Goal: Information Seeking & Learning: Check status

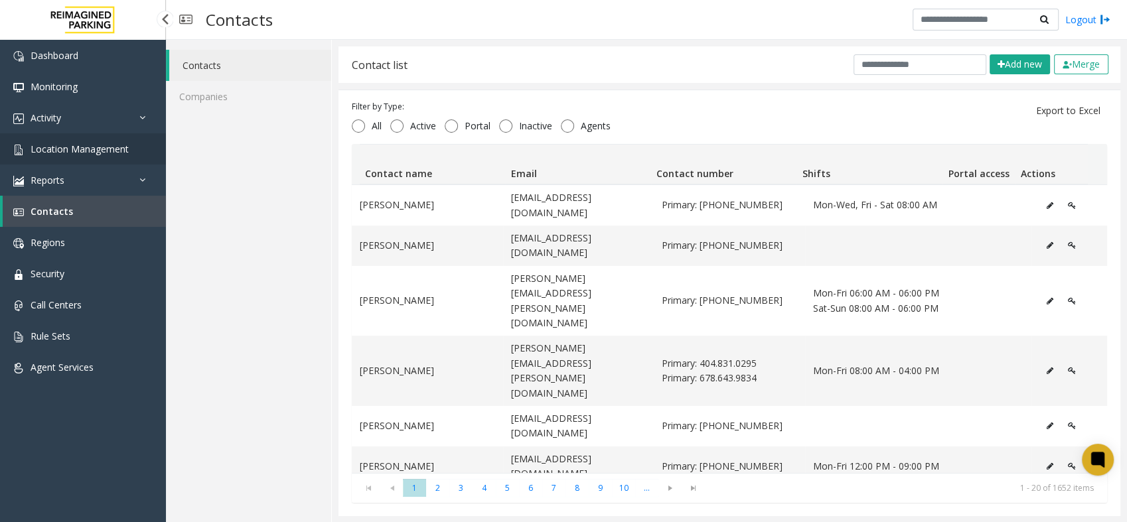
click at [38, 143] on span "Location Management" at bounding box center [80, 149] width 98 height 13
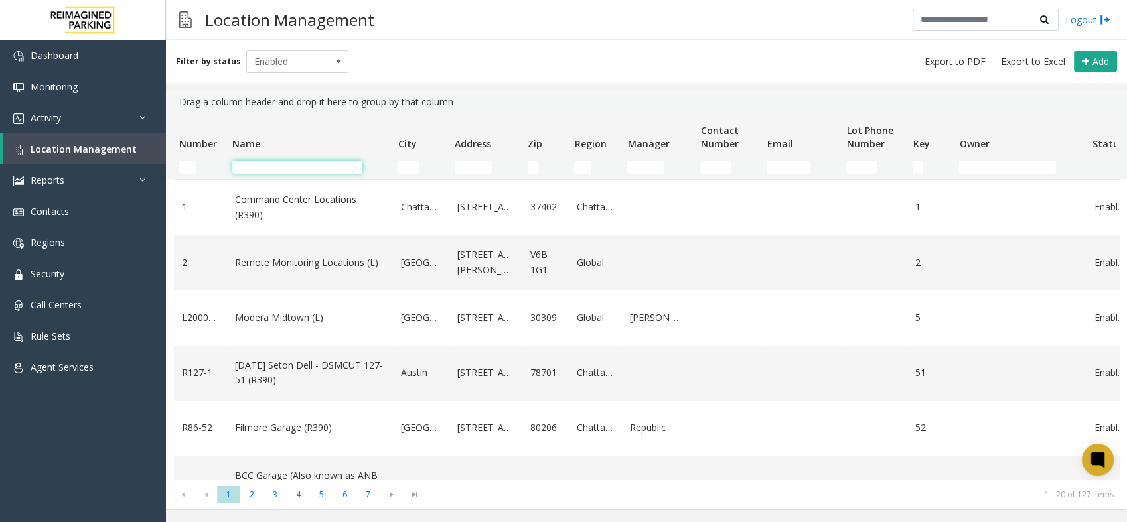
click at [295, 167] on input "Name Filter" at bounding box center [297, 167] width 130 height 13
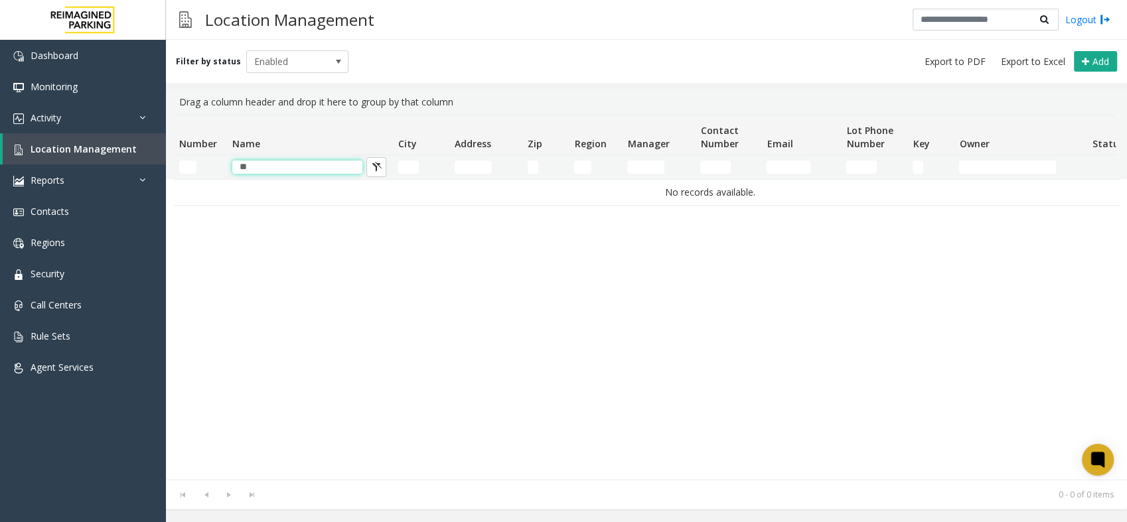
type input "*"
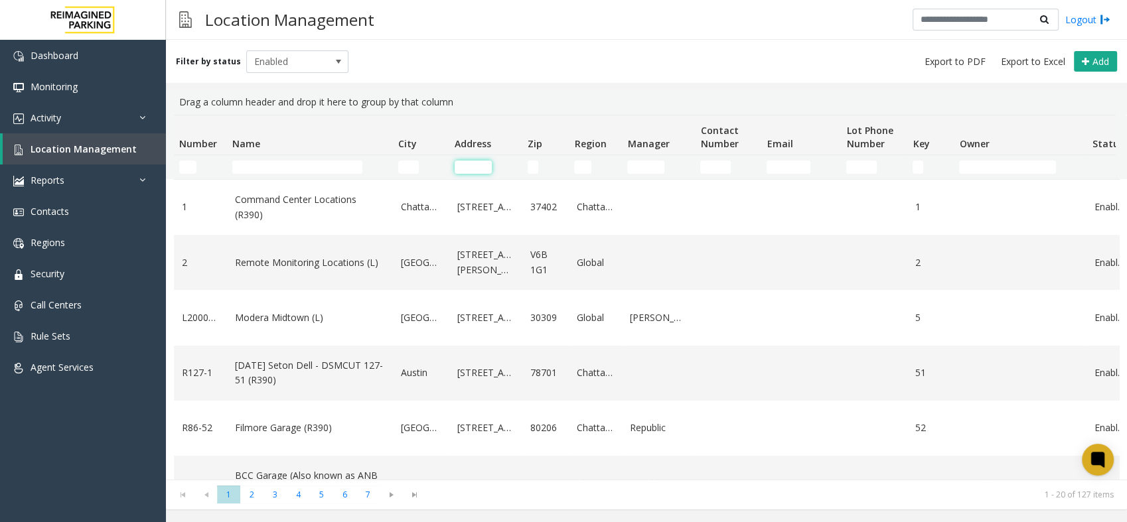
click at [462, 165] on input "Address Filter" at bounding box center [473, 167] width 37 height 13
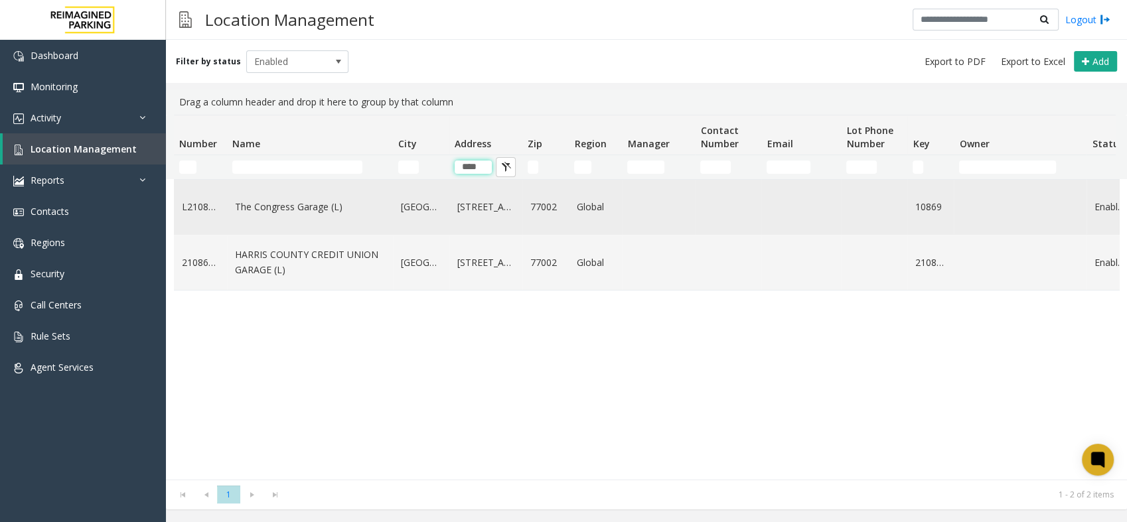
type input "****"
drag, startPoint x: 227, startPoint y: 204, endPoint x: 340, endPoint y: 209, distance: 112.9
click at [340, 209] on td "The Congress Garage (L)" at bounding box center [310, 207] width 166 height 55
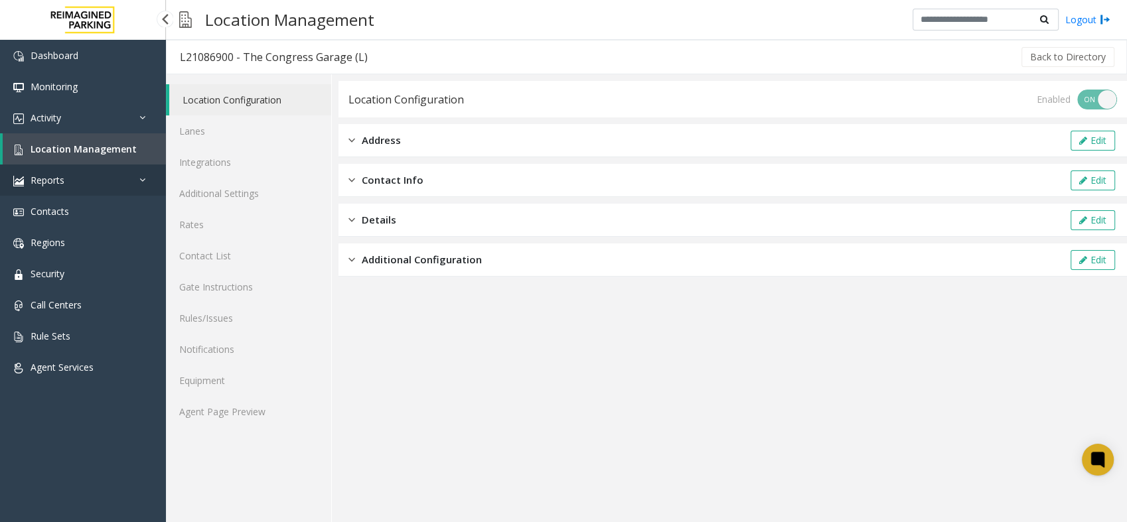
click at [48, 183] on span "Reports" at bounding box center [48, 180] width 34 height 13
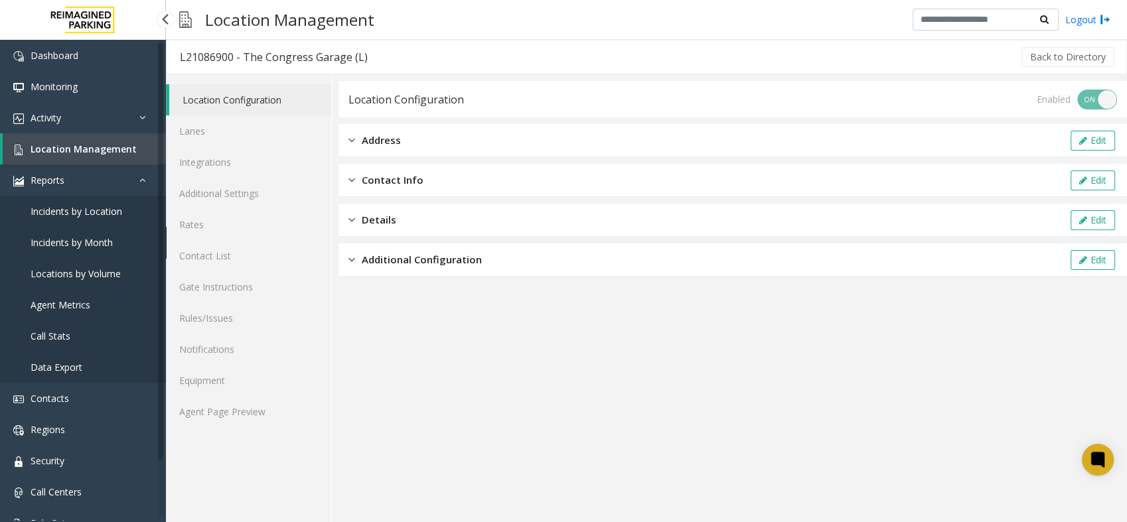
click at [58, 242] on span "Incidents by Month" at bounding box center [72, 242] width 82 height 13
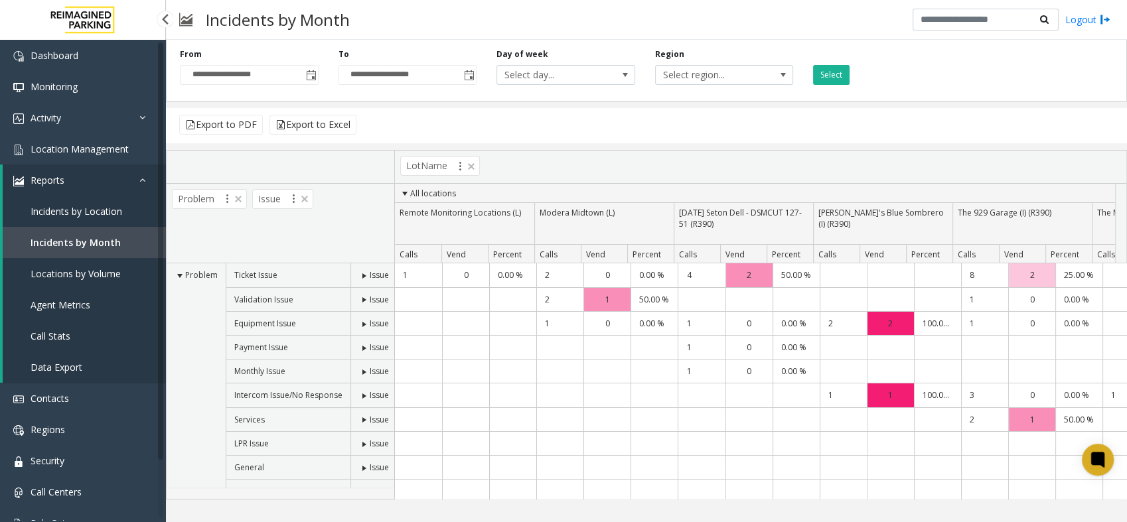
click at [69, 210] on span "Incidents by Location" at bounding box center [77, 211] width 92 height 13
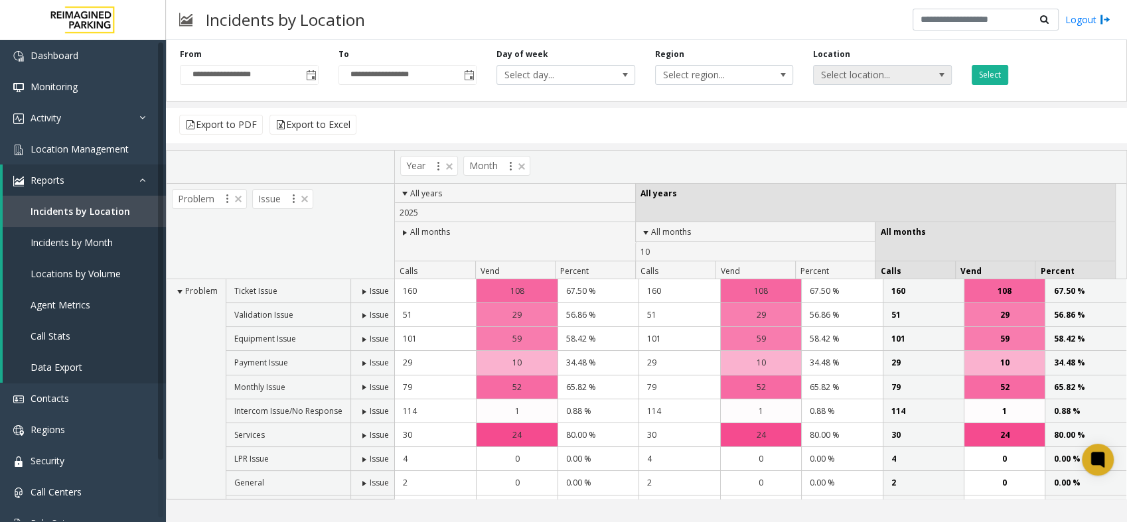
click at [887, 78] on span "Select location..." at bounding box center [868, 75] width 109 height 19
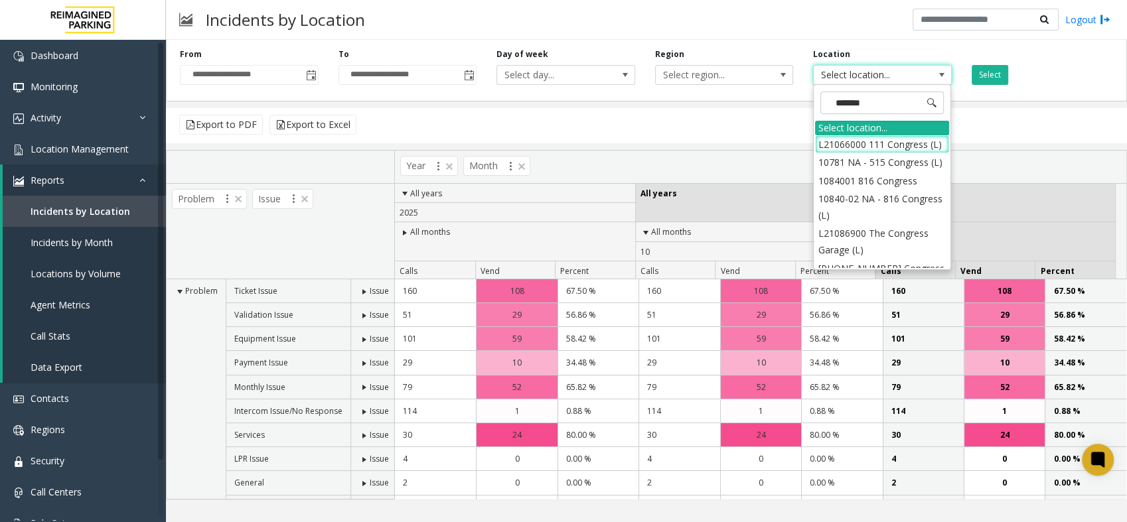
type input "********"
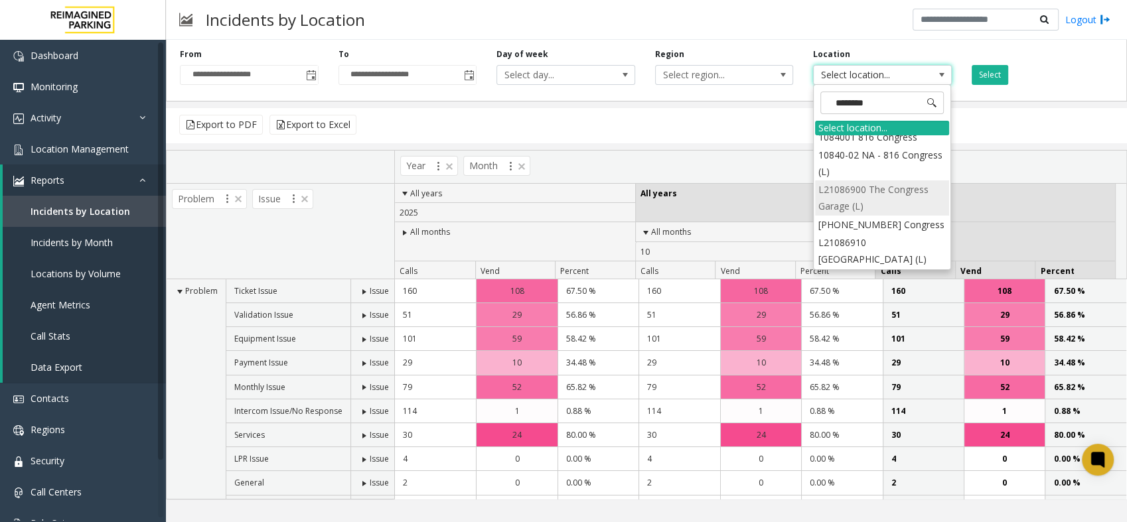
click at [884, 201] on li "L21086900 The Congress Garage (L)" at bounding box center [882, 197] width 134 height 35
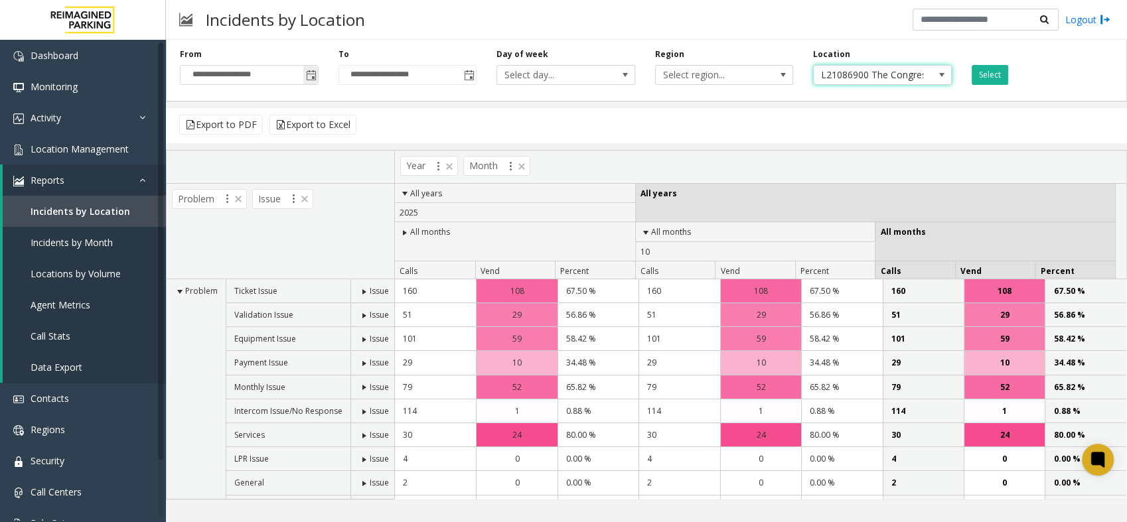
click at [306, 76] on span "Toggle popup" at bounding box center [311, 75] width 11 height 11
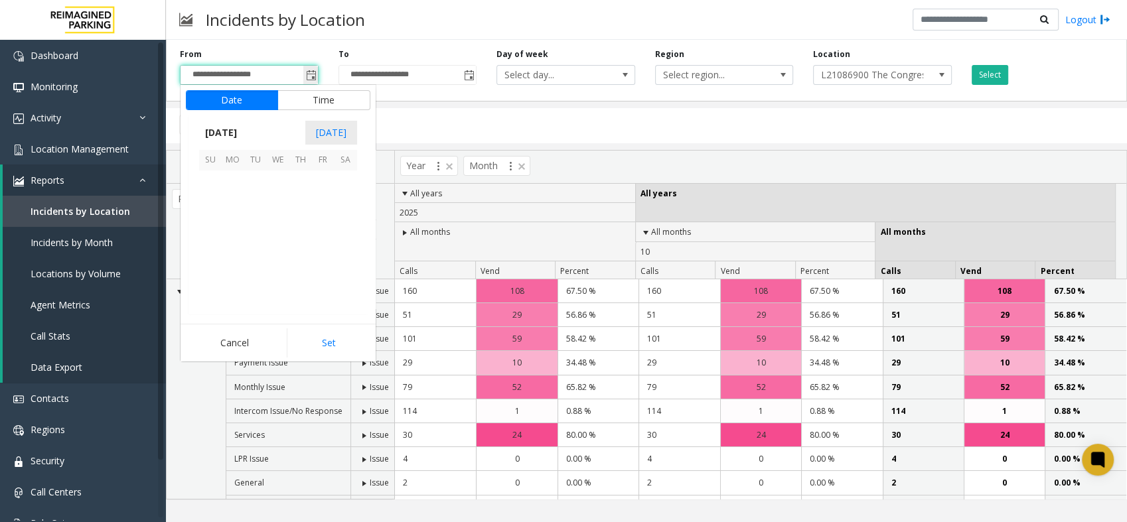
scroll to position [238325, 0]
click at [231, 246] on span "1" at bounding box center [233, 245] width 23 height 23
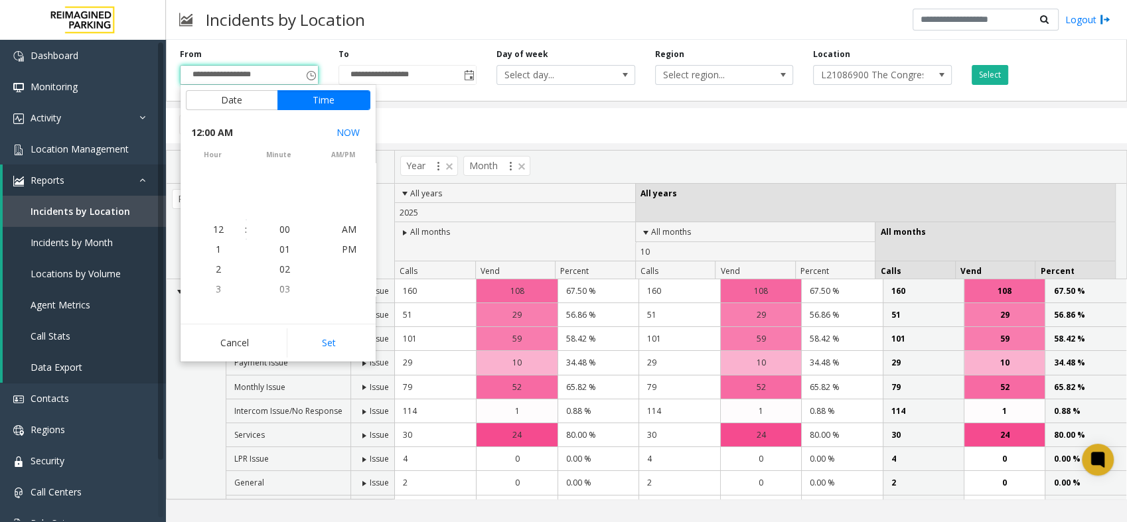
scroll to position [238167, 0]
click at [329, 349] on button "Set" at bounding box center [329, 342] width 84 height 29
type input "**********"
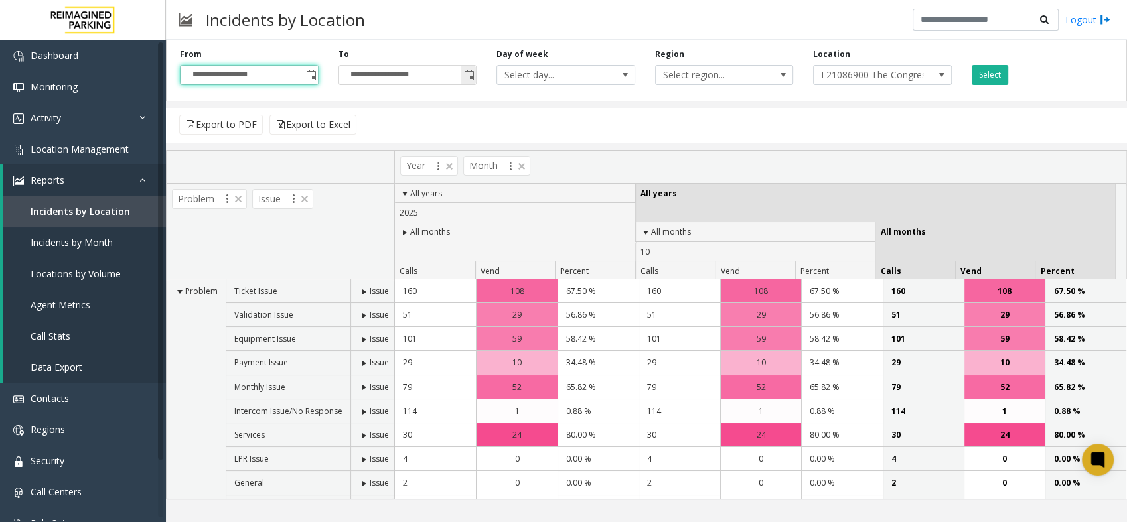
click at [476, 82] on span "**********" at bounding box center [407, 75] width 139 height 20
click at [474, 75] on span "Toggle popup" at bounding box center [468, 74] width 15 height 21
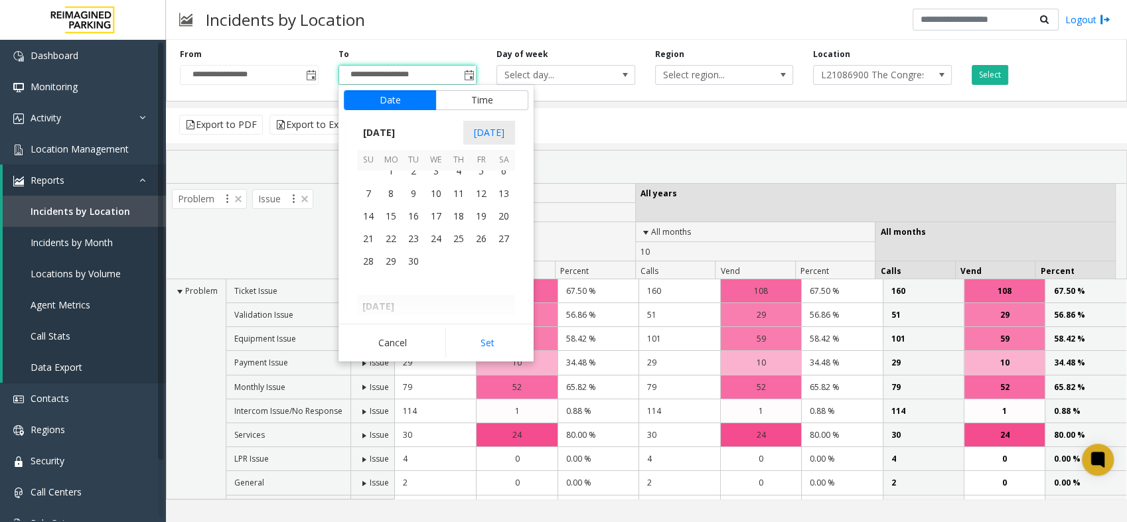
scroll to position [238251, 0]
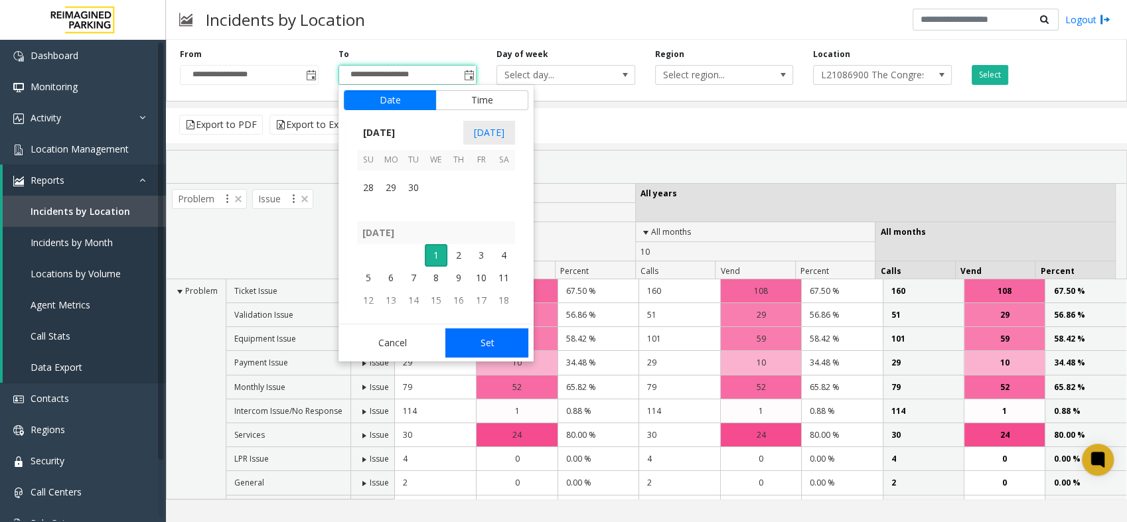
click at [478, 336] on button "Set" at bounding box center [487, 342] width 84 height 29
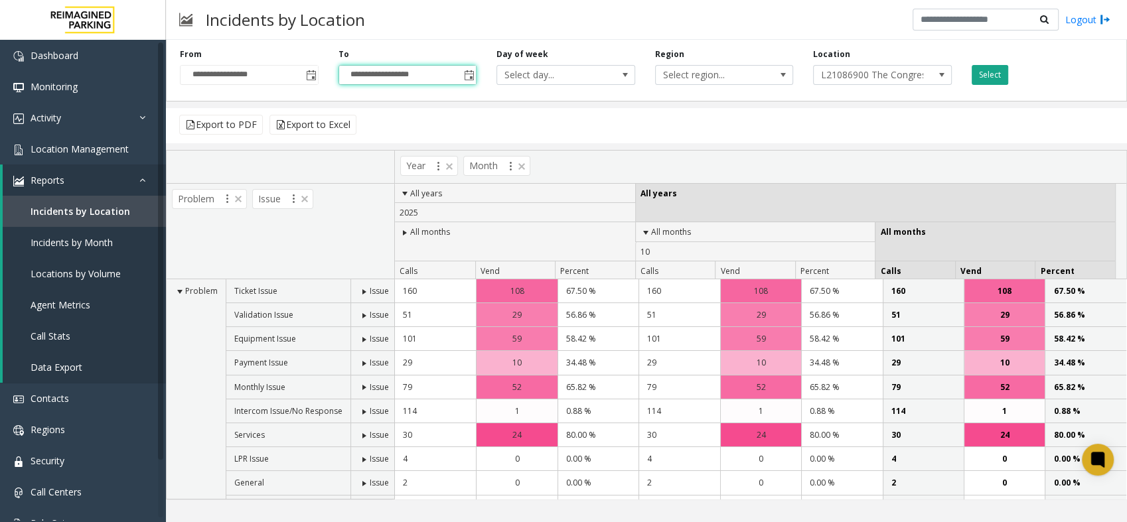
click at [987, 78] on button "Select" at bounding box center [990, 75] width 36 height 20
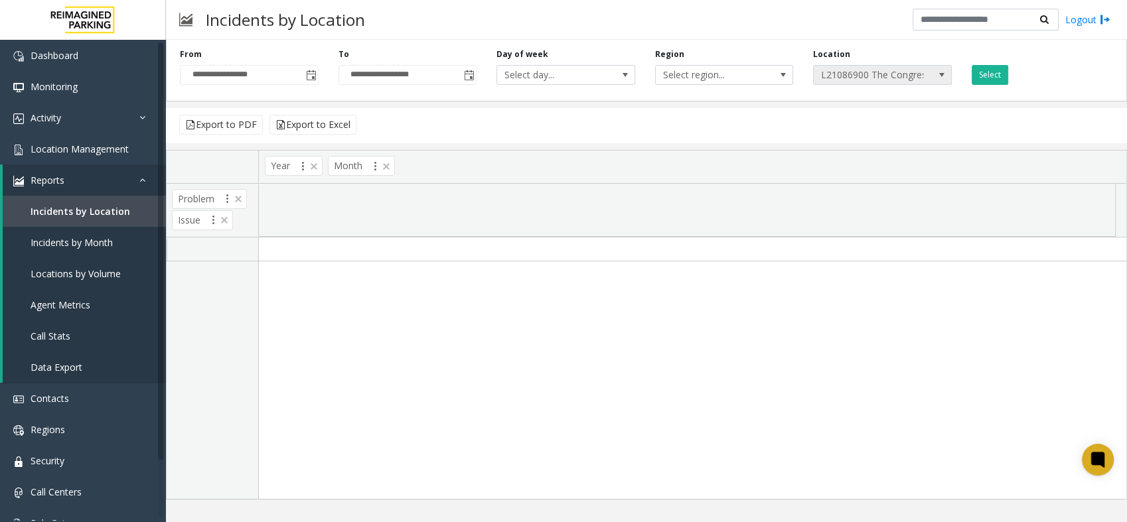
click at [912, 72] on span "L21086900 The Congress Garage (L)" at bounding box center [868, 75] width 109 height 19
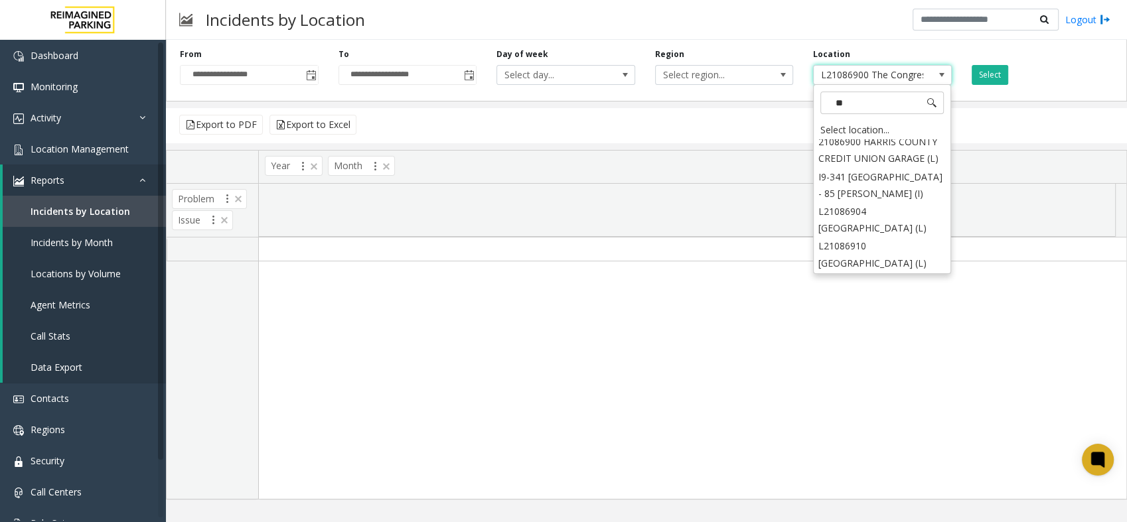
scroll to position [0, 0]
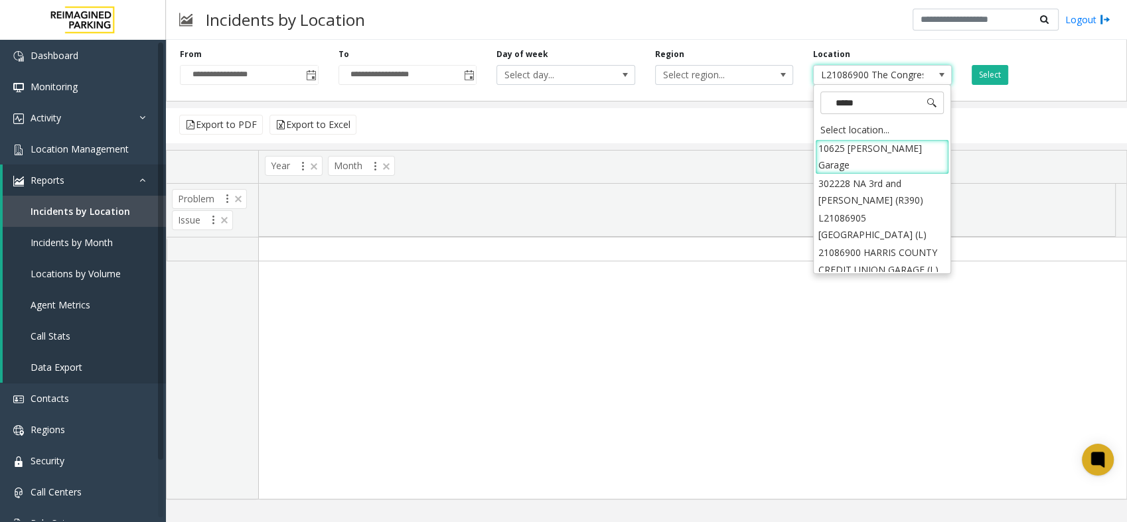
type input "******"
click at [897, 192] on li "21086900 HARRIS COUNTY CREDIT UNION GARAGE (L)" at bounding box center [882, 187] width 134 height 35
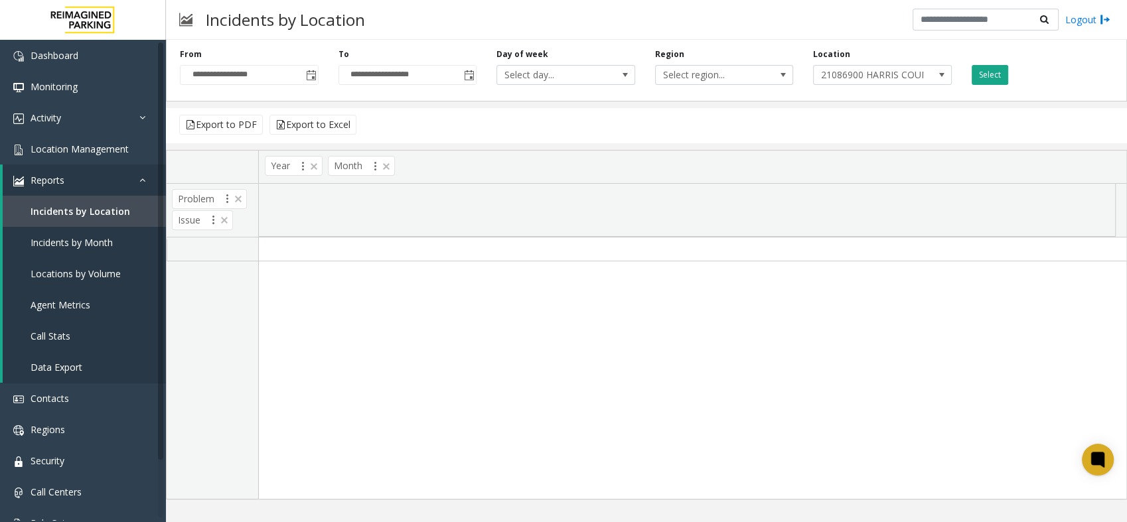
click at [977, 68] on button "Select" at bounding box center [990, 75] width 36 height 20
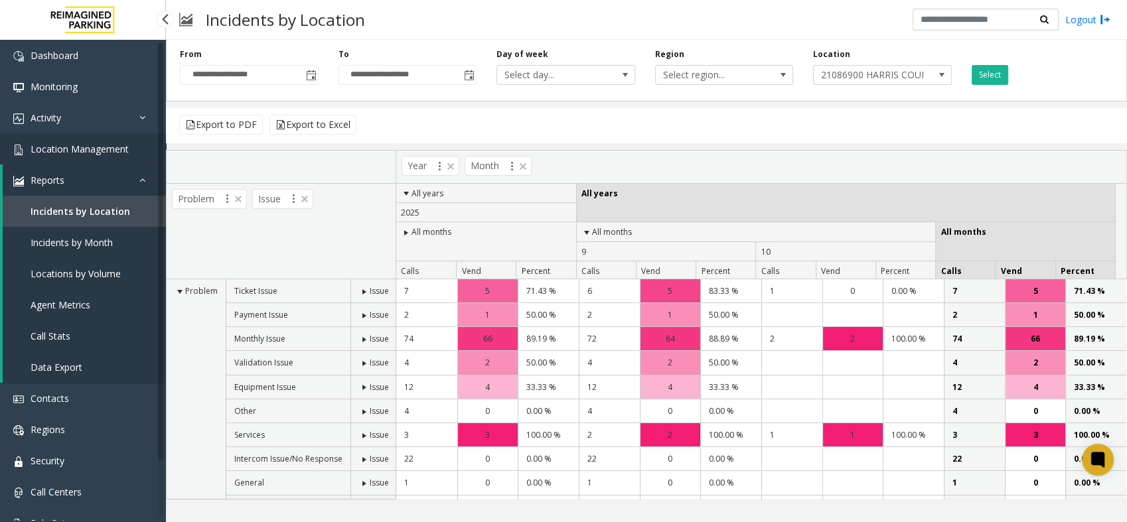
click at [70, 153] on span "Location Management" at bounding box center [80, 149] width 98 height 13
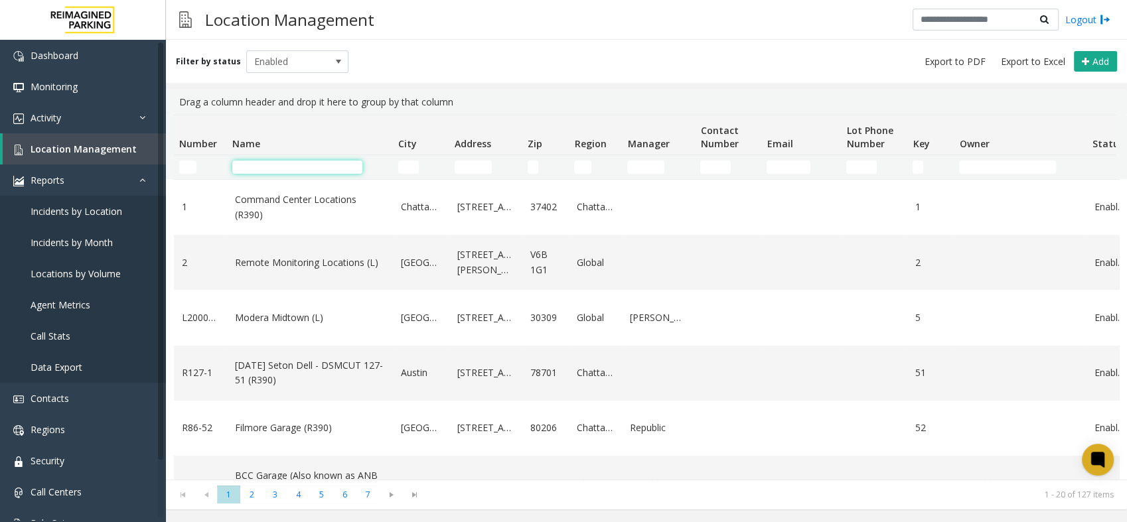
click at [312, 165] on input "Name Filter" at bounding box center [297, 167] width 130 height 13
click at [462, 170] on input "Address Filter" at bounding box center [473, 167] width 37 height 13
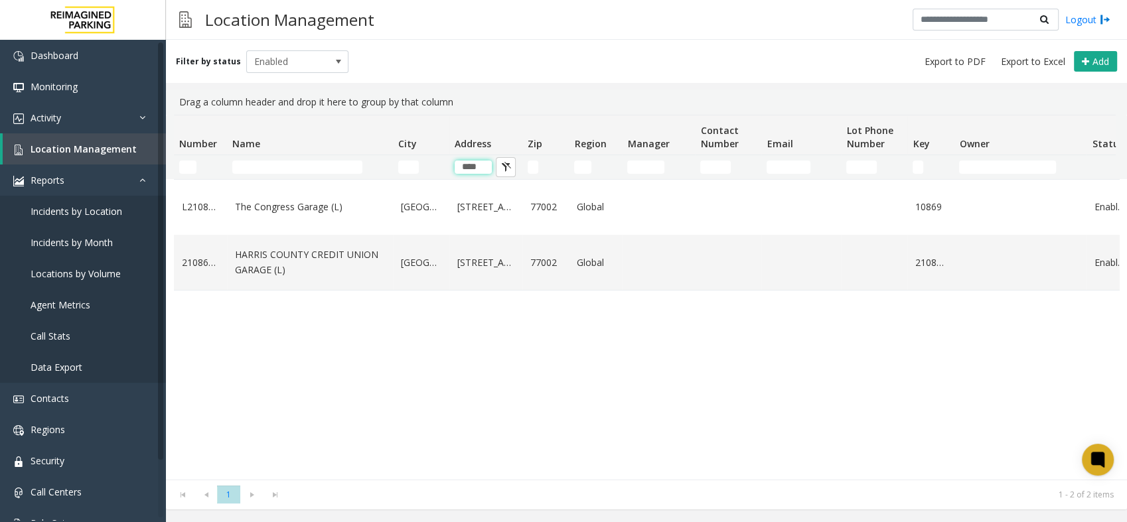
type input "****"
